Goal: Navigation & Orientation: Find specific page/section

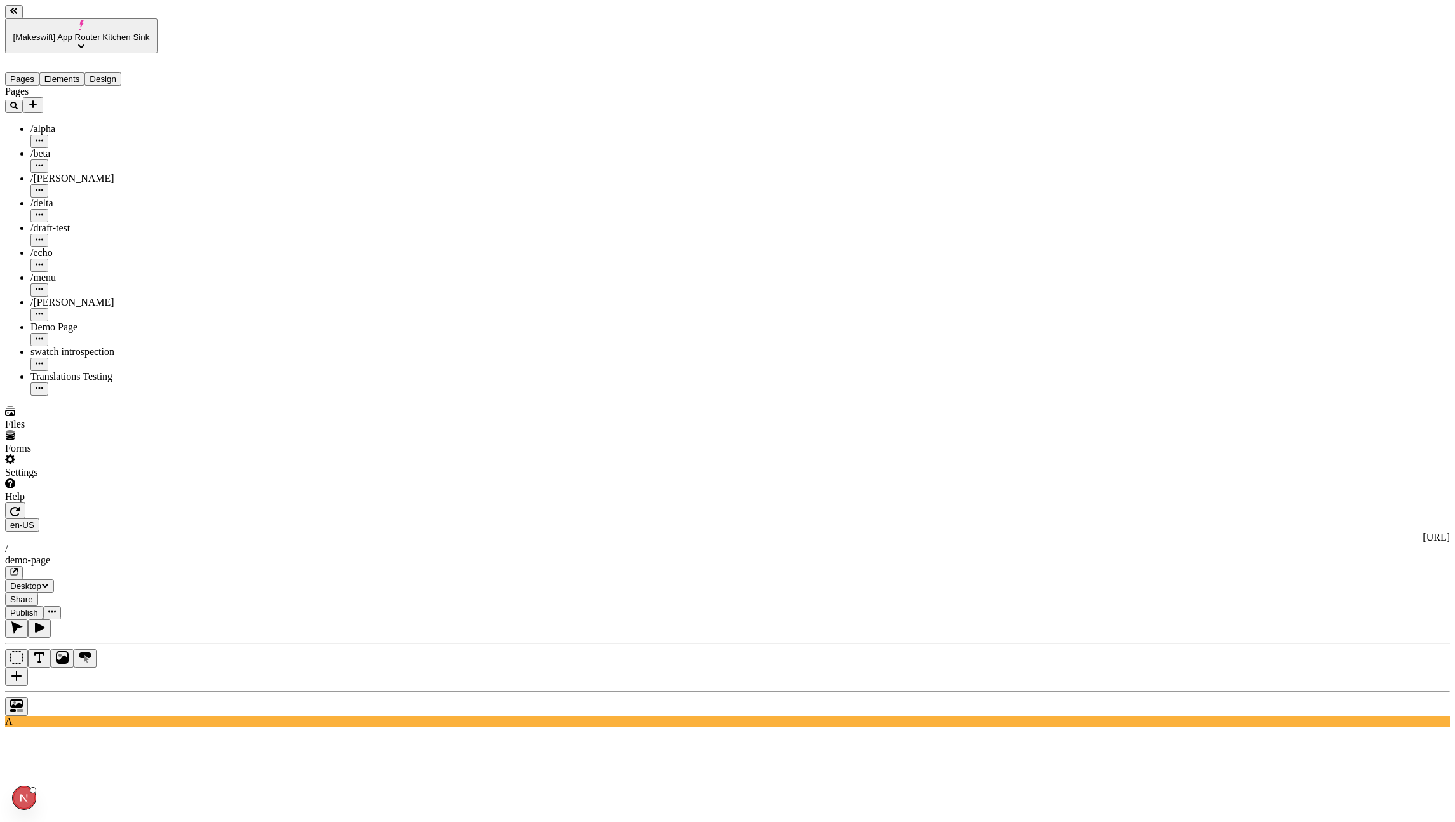
click at [20, 506] on icon "button" at bounding box center [15, 511] width 10 height 10
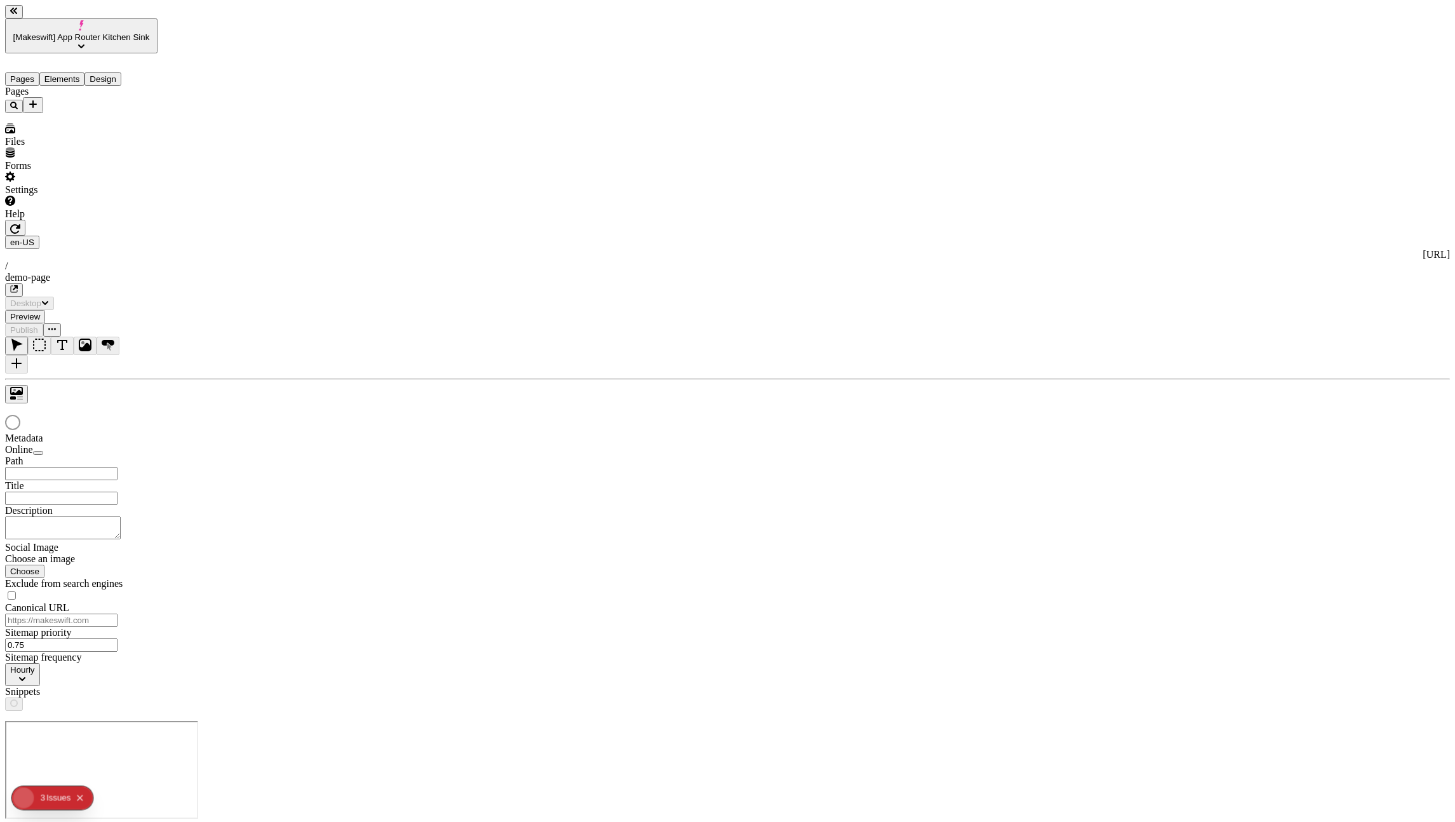
type input "/demo-page"
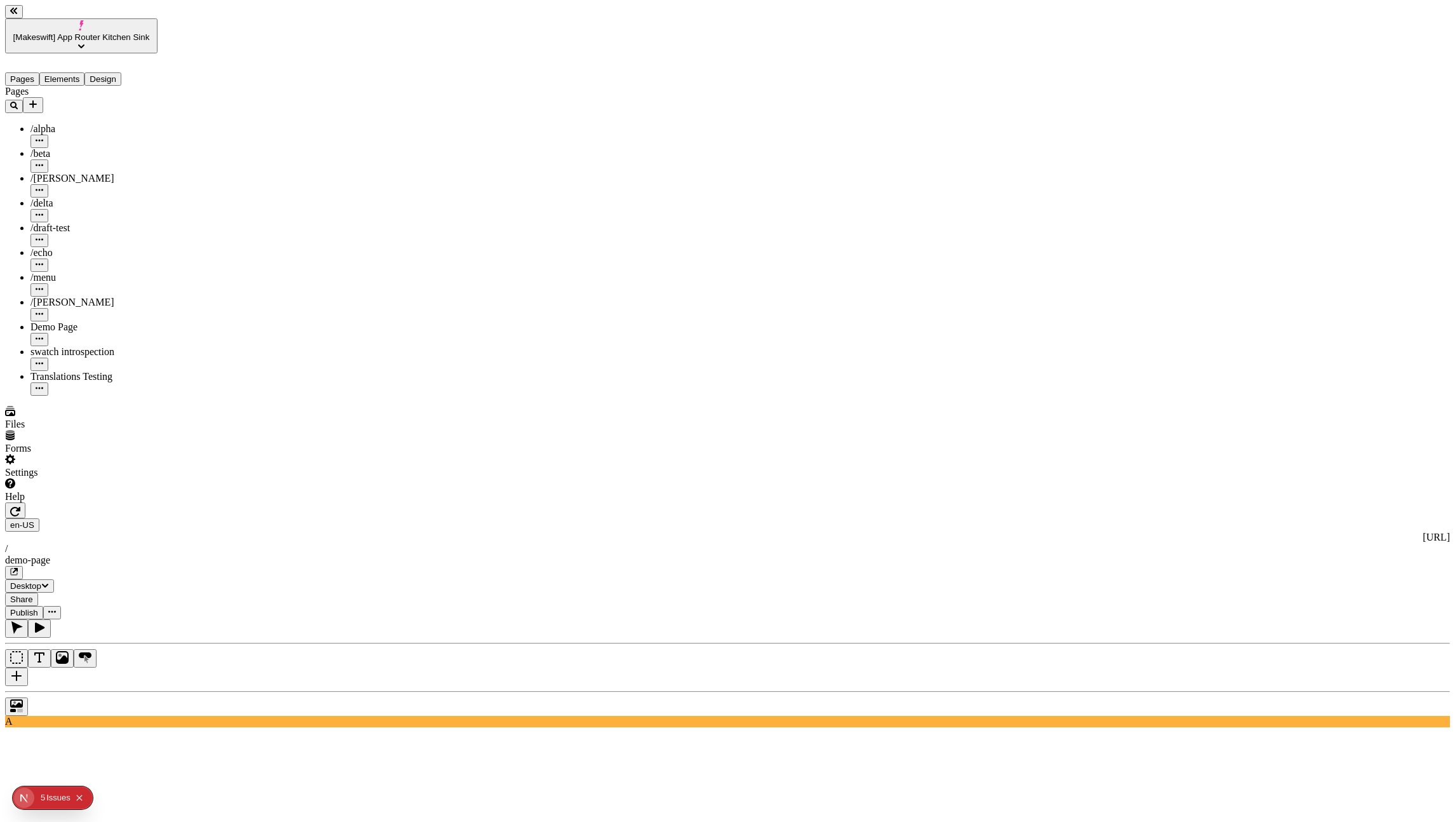
click at [20, 506] on icon "button" at bounding box center [15, 511] width 10 height 10
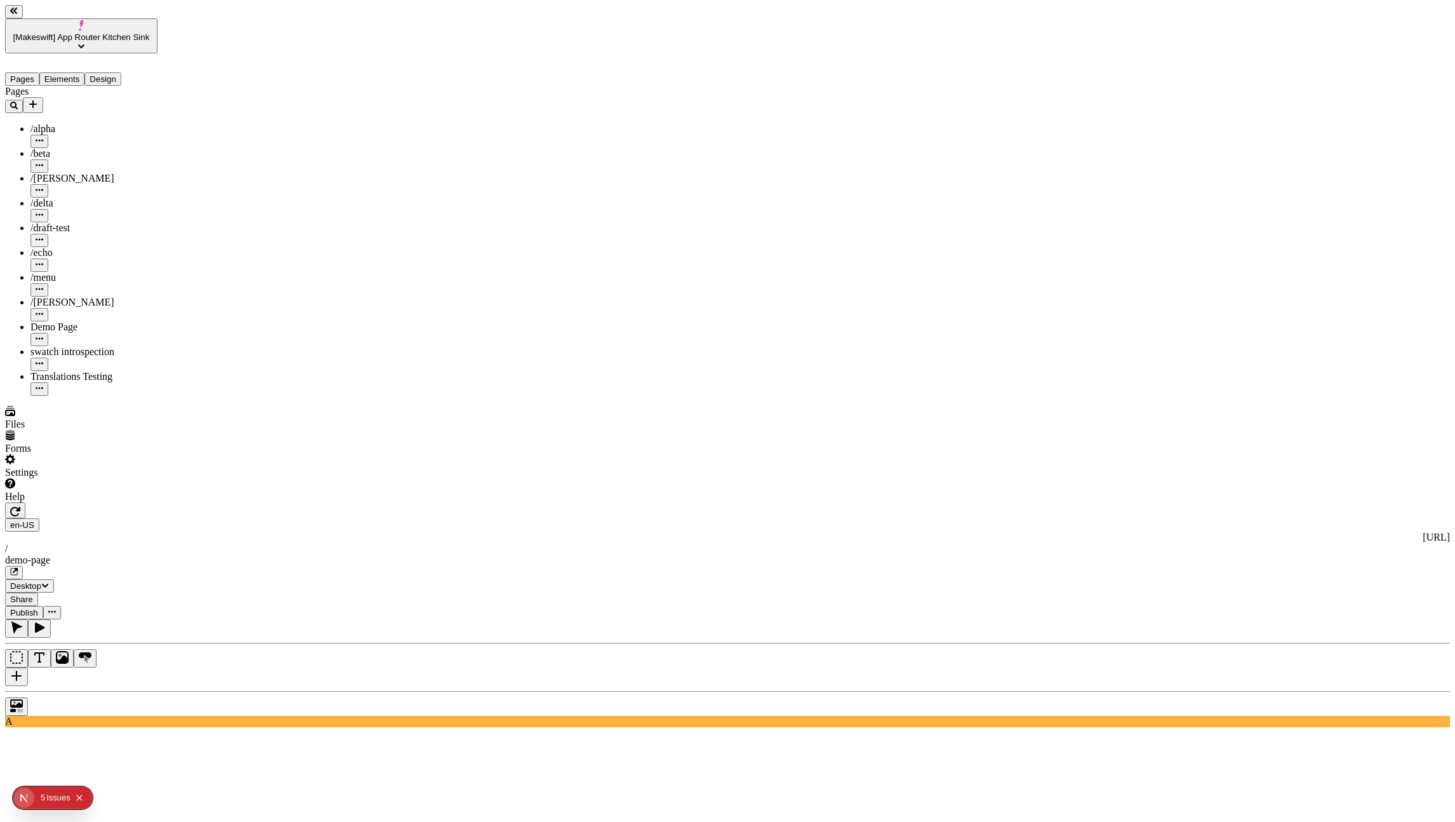
click at [77, 346] on div "swatch introspection" at bounding box center [93, 351] width 127 height 11
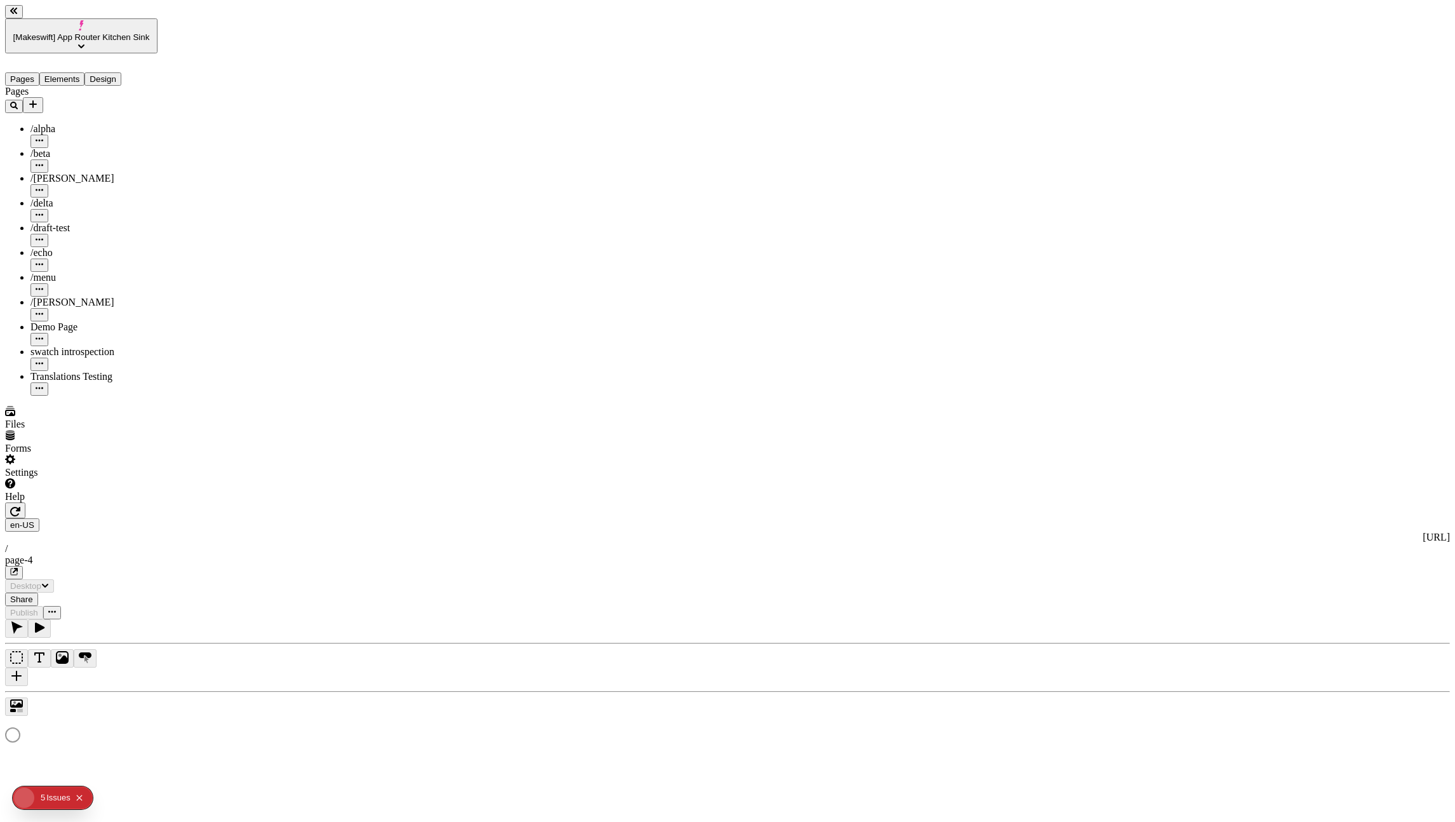
type input "/page-4"
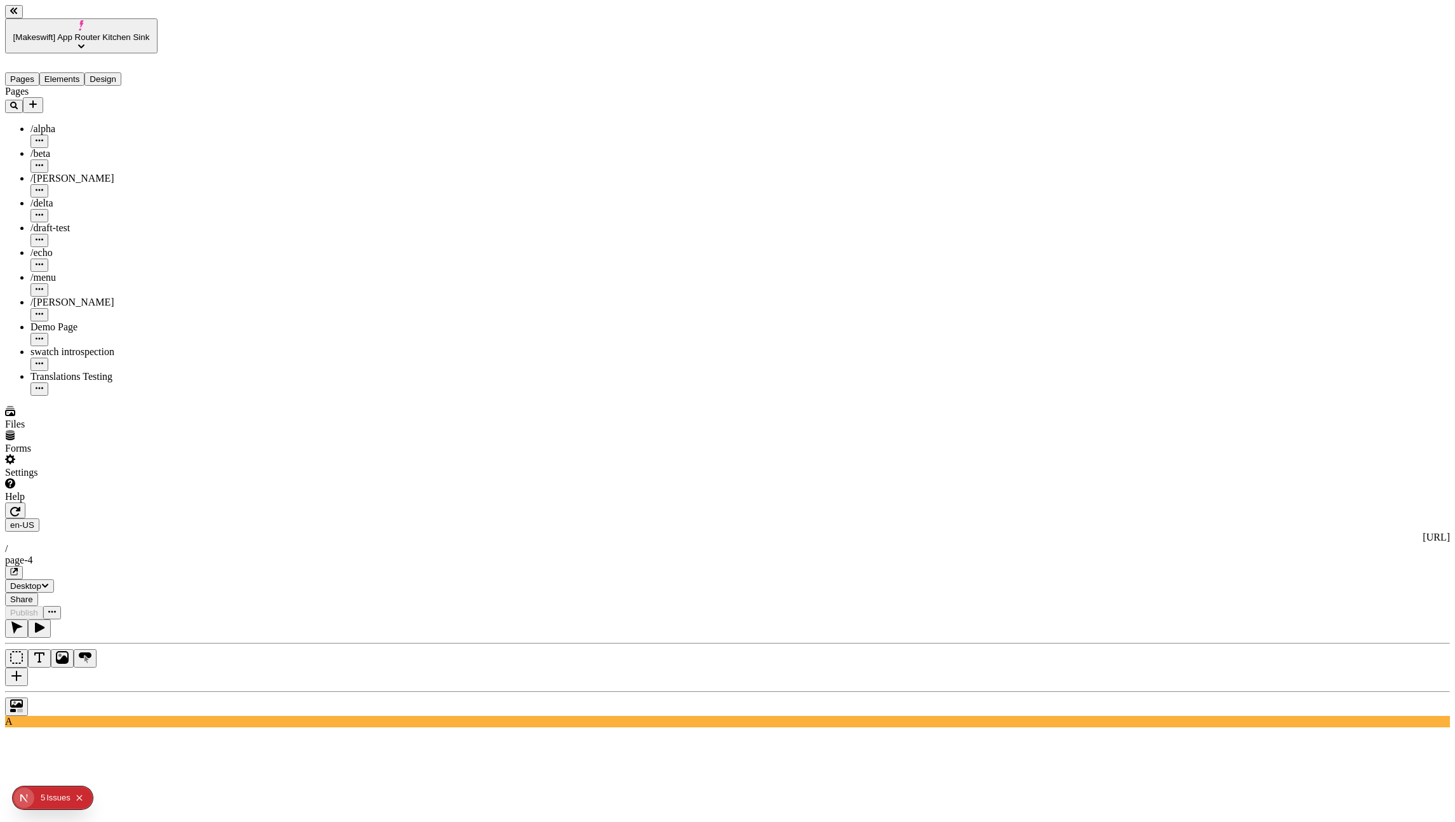
click at [51, 371] on div "Translations Testing" at bounding box center [93, 376] width 127 height 11
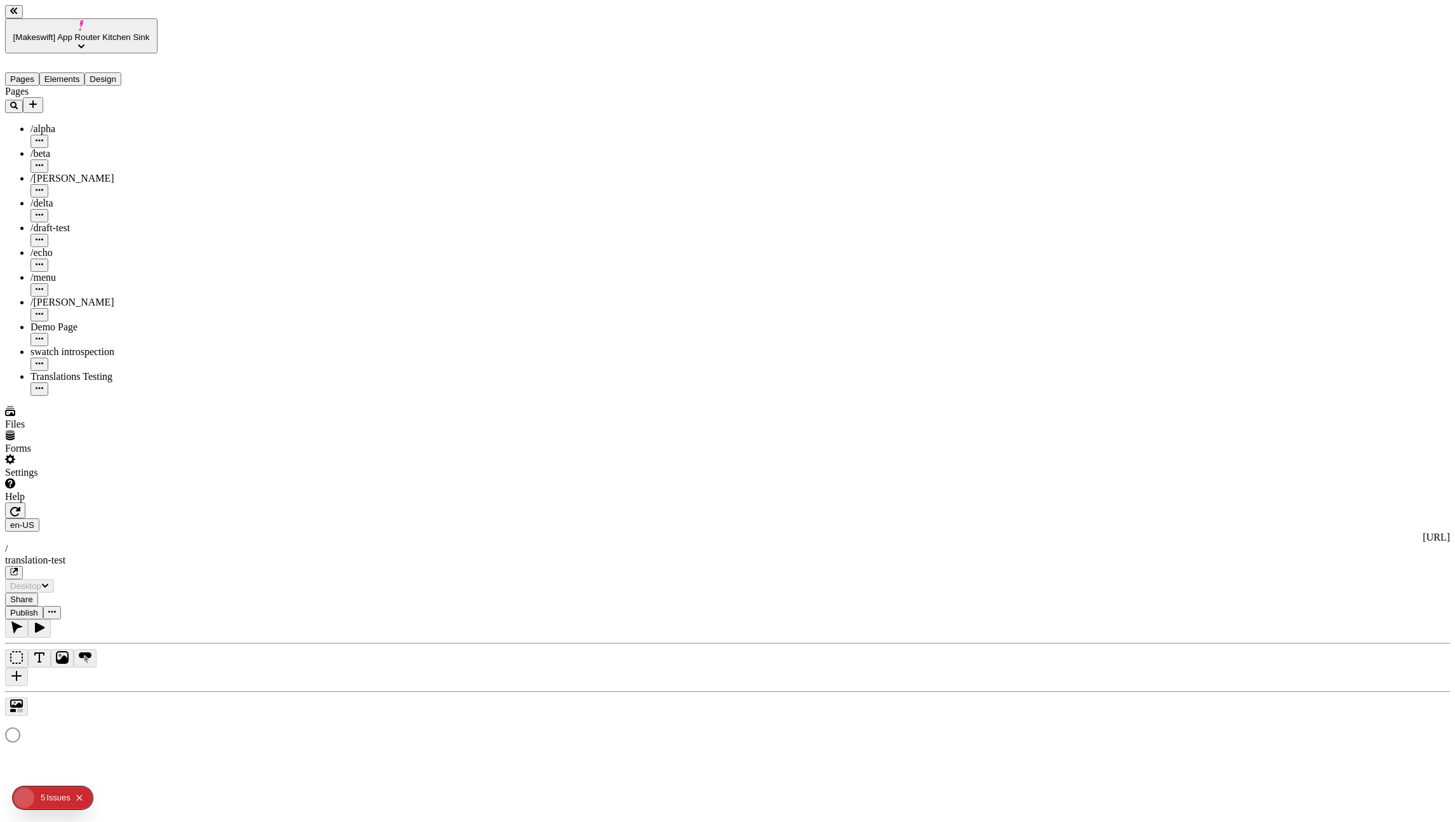
type input "/translation-test"
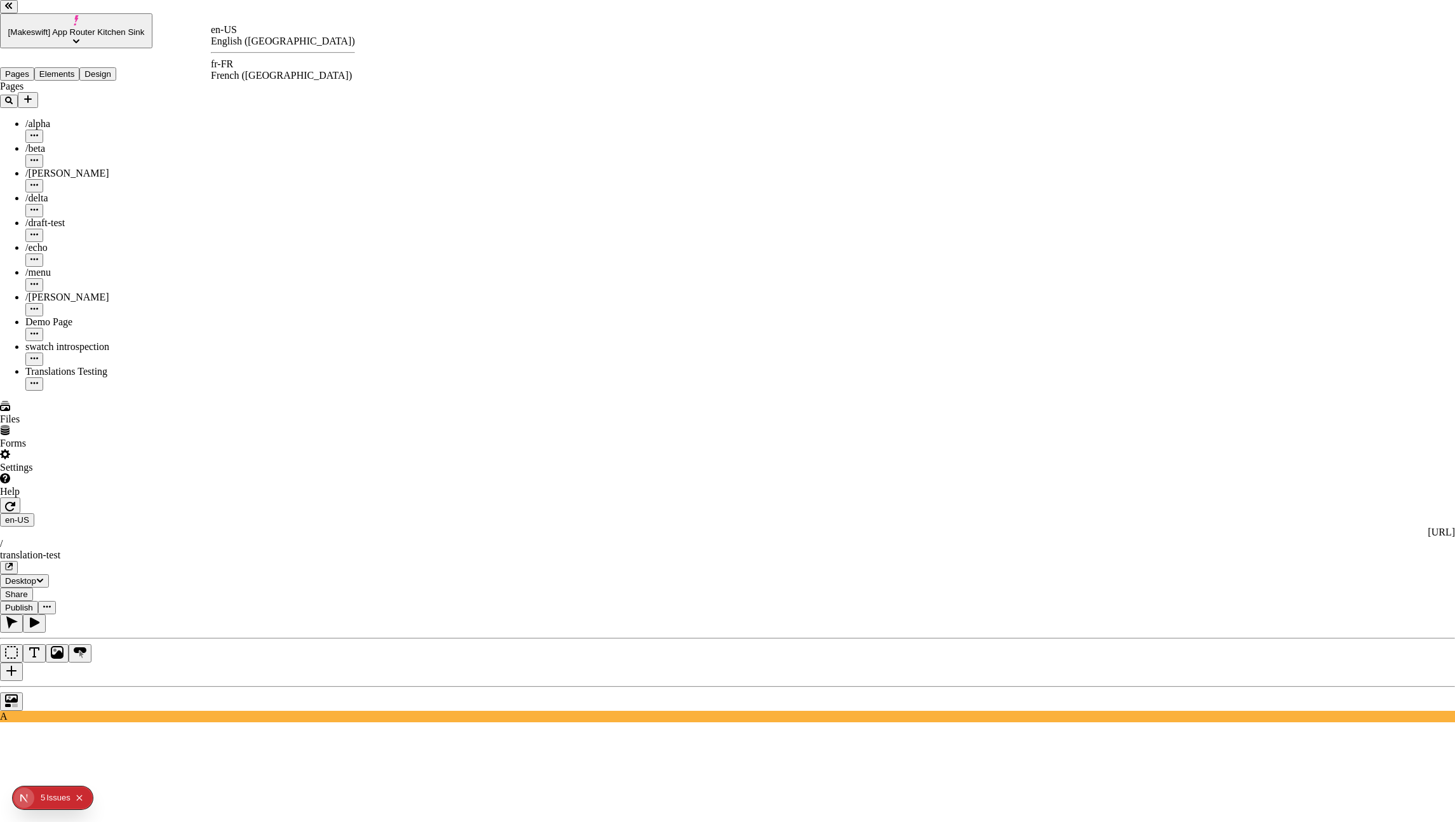
click at [245, 69] on div "fr-FR" at bounding box center [283, 63] width 144 height 11
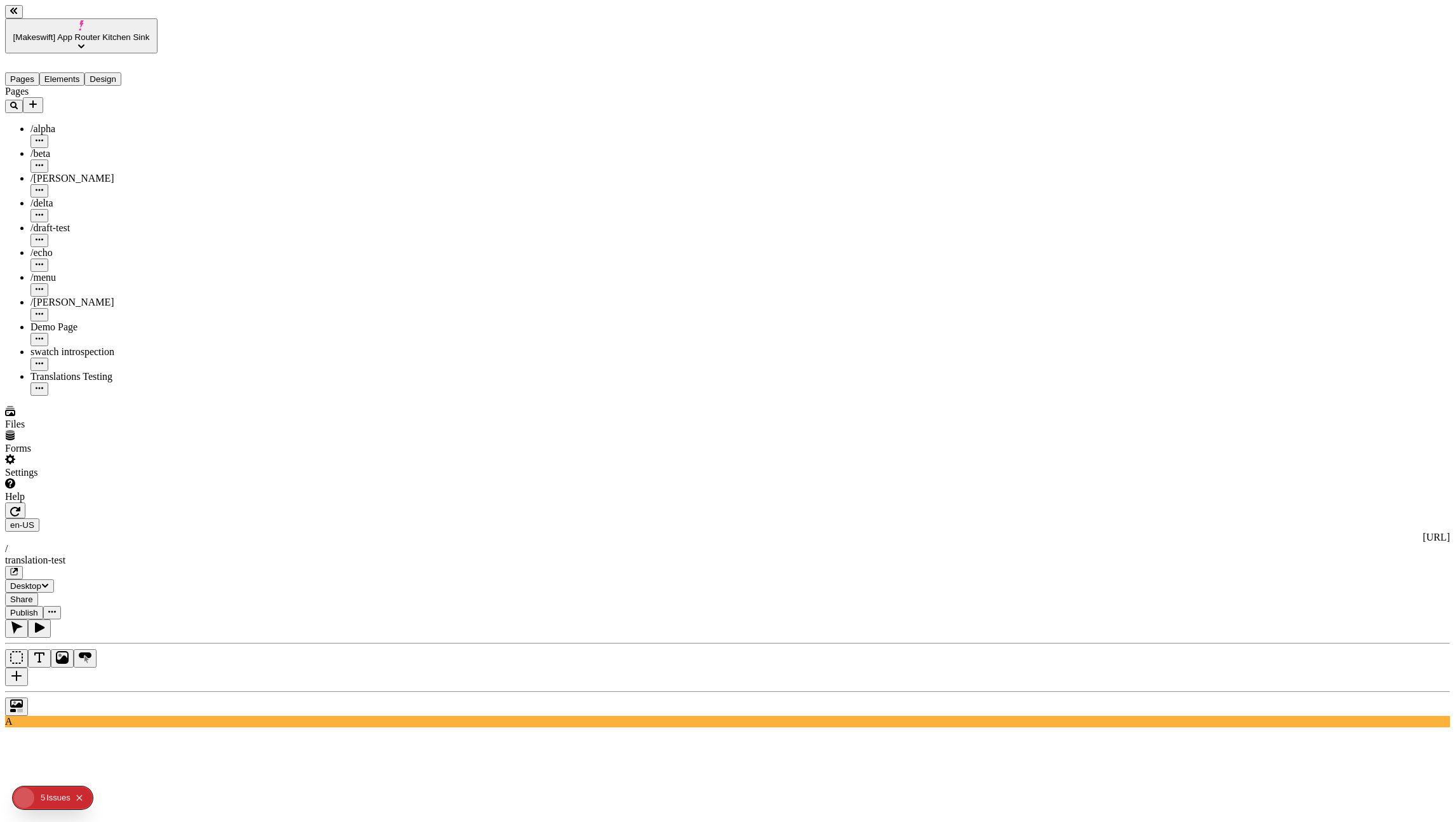
type input "/translation-test"
